Goal: Subscribe to service/newsletter

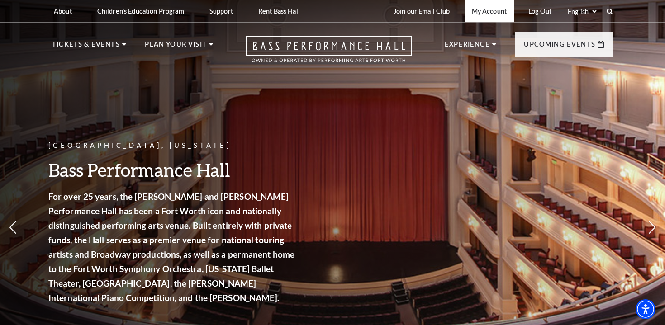
click at [490, 10] on link "My Account" at bounding box center [488, 11] width 49 height 22
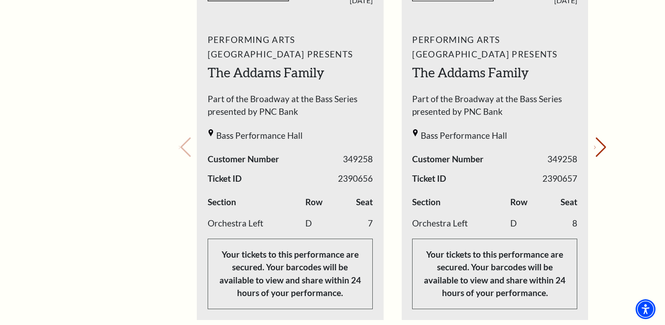
scroll to position [434, 0]
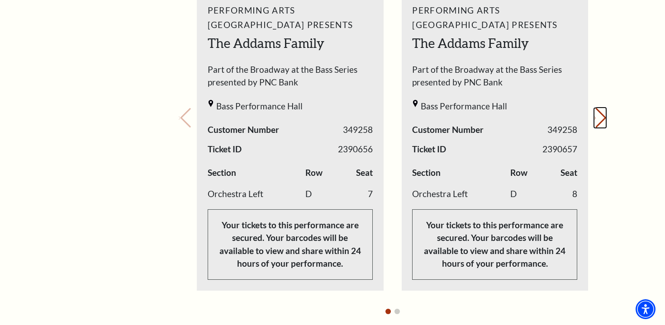
click at [595, 119] on icon "Next slide" at bounding box center [595, 117] width 2 height 3
click at [180, 117] on icon "Previous slide" at bounding box center [180, 117] width 2 height 3
click at [595, 119] on icon "Next slide" at bounding box center [595, 117] width 2 height 3
click at [189, 118] on button "Previous slide." at bounding box center [185, 118] width 12 height 20
click at [189, 118] on div "Your next show Previous slide. Next slide." at bounding box center [392, 105] width 427 height 431
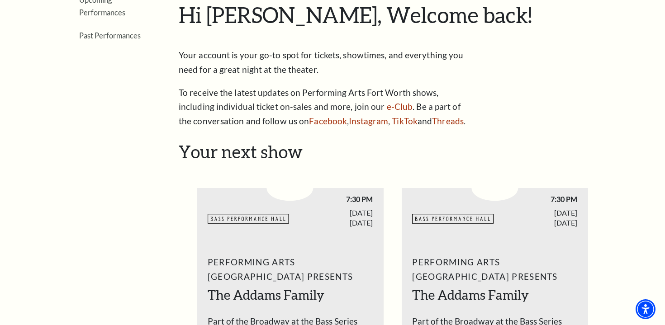
scroll to position [184, 0]
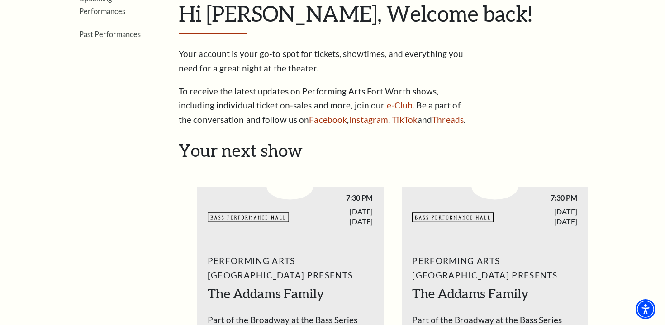
click at [387, 106] on link "e-Club" at bounding box center [400, 105] width 26 height 10
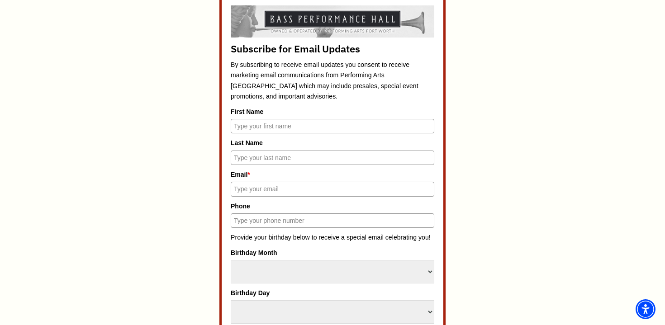
scroll to position [414, 0]
